Goal: Navigation & Orientation: Find specific page/section

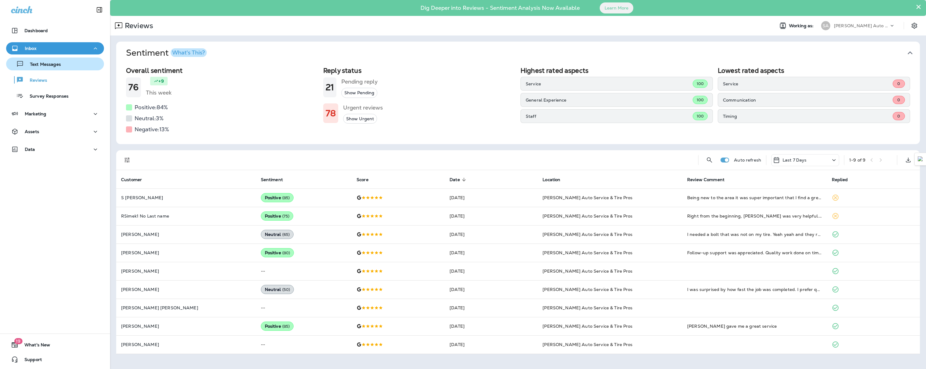
click at [53, 64] on p "Text Messages" at bounding box center [42, 65] width 37 height 6
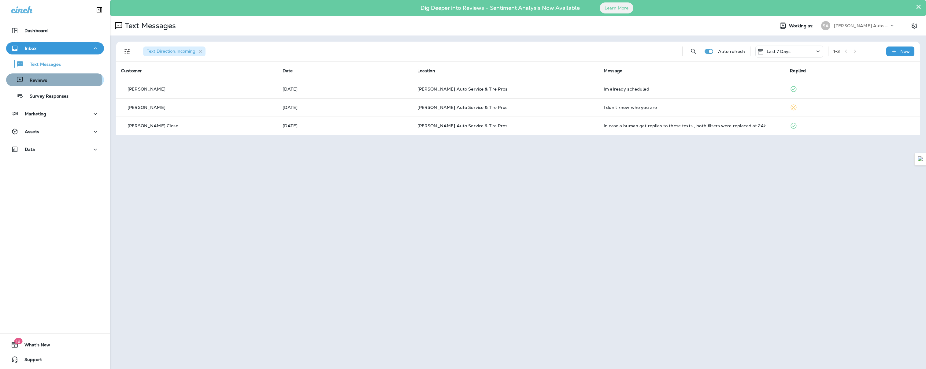
click at [48, 80] on div "Reviews" at bounding box center [55, 79] width 93 height 9
